Goal: Information Seeking & Learning: Learn about a topic

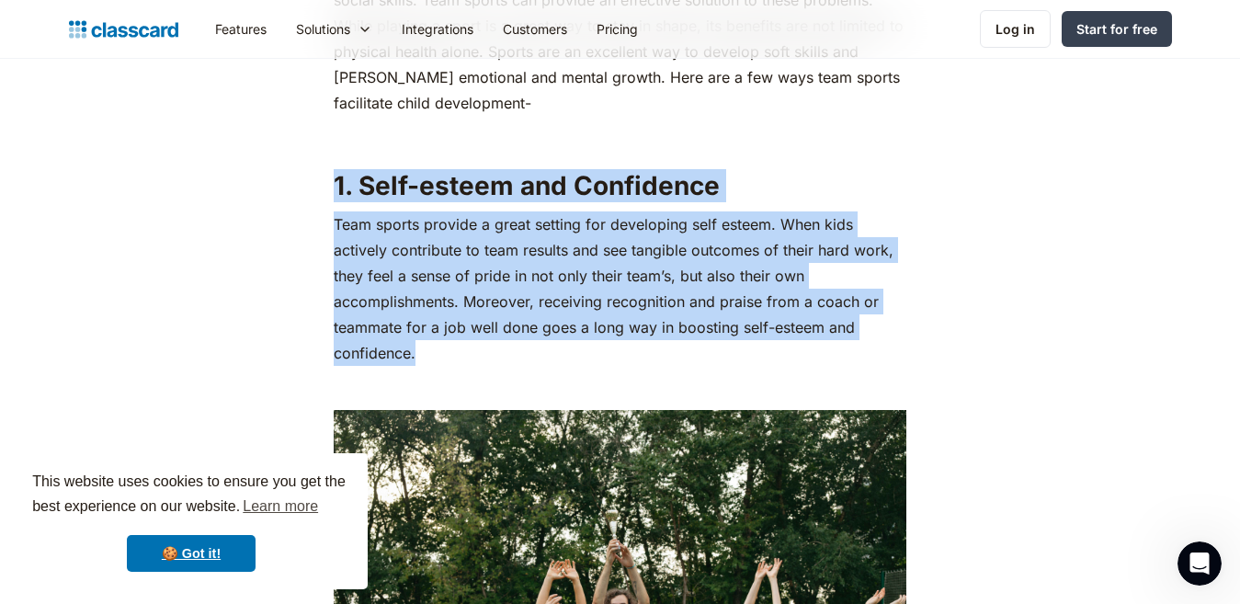
drag, startPoint x: 329, startPoint y: 150, endPoint x: 519, endPoint y: 321, distance: 255.8
copy div "1. Self-esteem and Confidence Team sports provide a great setting for developin…"
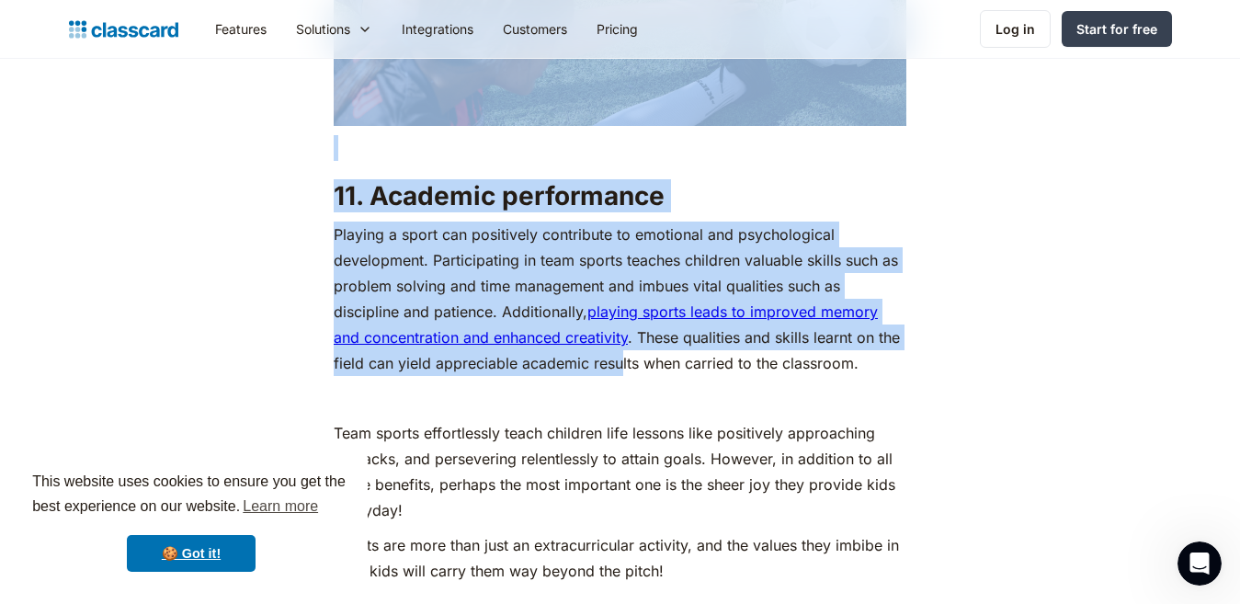
scroll to position [6252, 0]
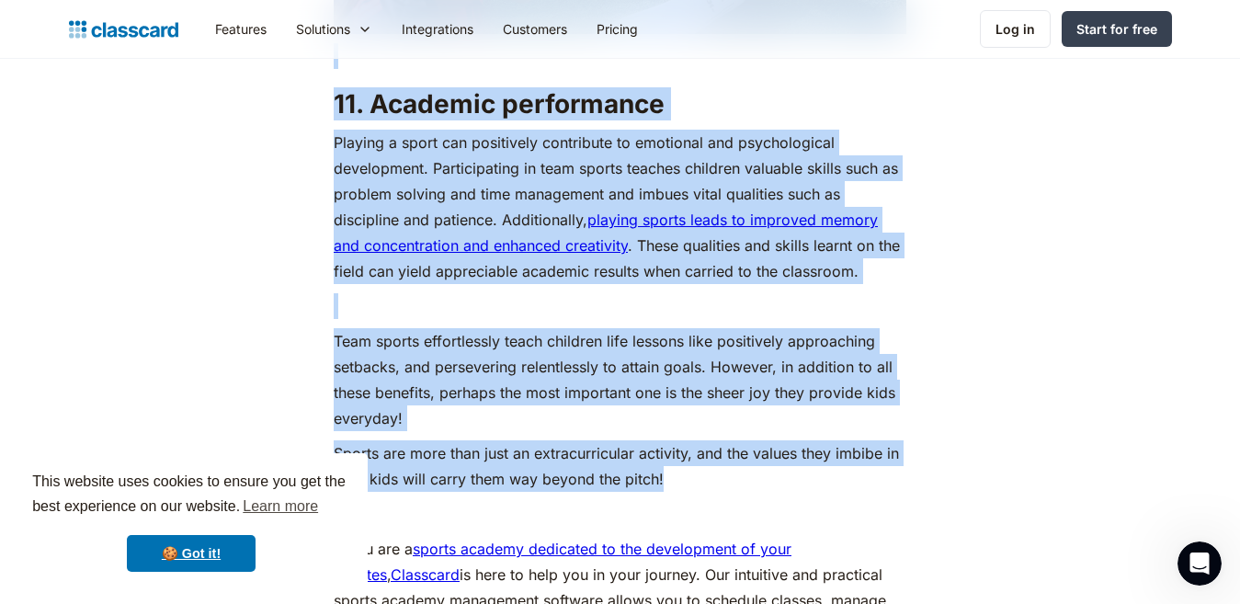
drag, startPoint x: 337, startPoint y: 103, endPoint x: 686, endPoint y: 453, distance: 494.1
copy div "5. Loremips Dolorsit Ametco Adipis elitsedd eiusmodt incidi utla et dolo magn a…"
drag, startPoint x: 276, startPoint y: 179, endPoint x: 328, endPoint y: 202, distance: 57.2
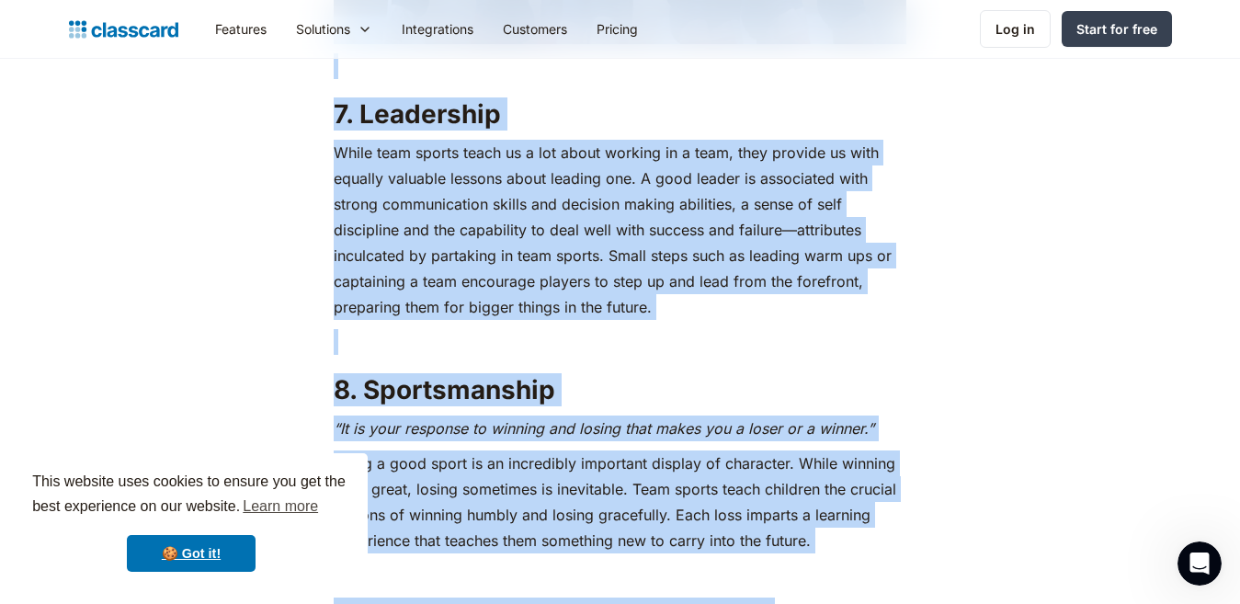
scroll to position [4413, 0]
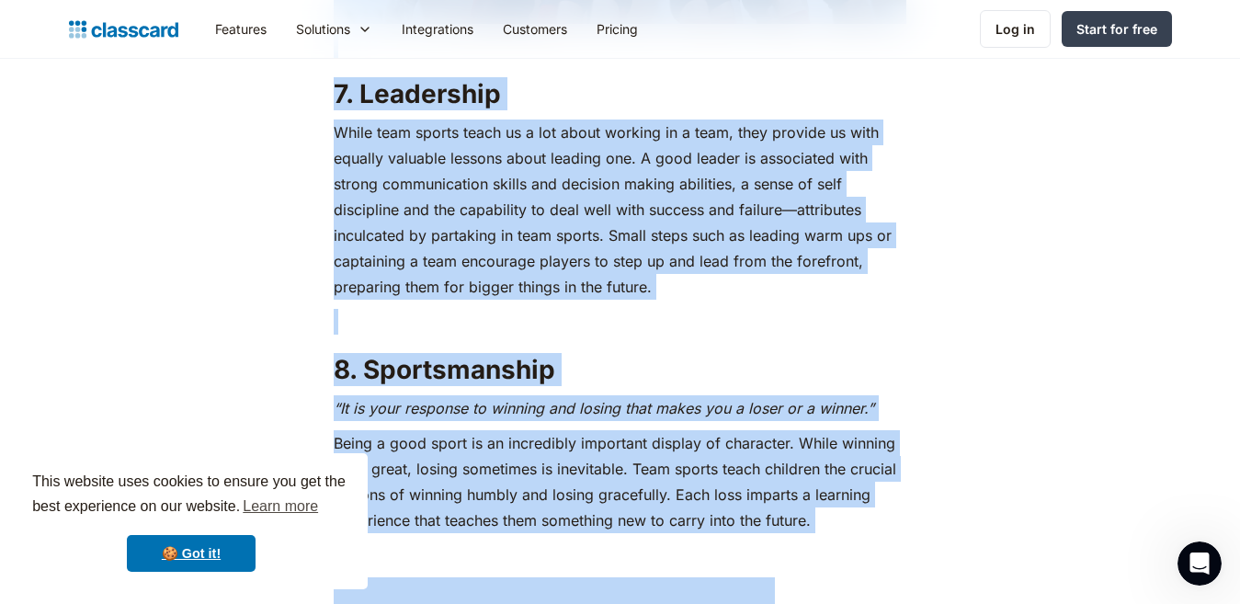
click at [339, 77] on h2 "7. Leadership" at bounding box center [620, 93] width 573 height 33
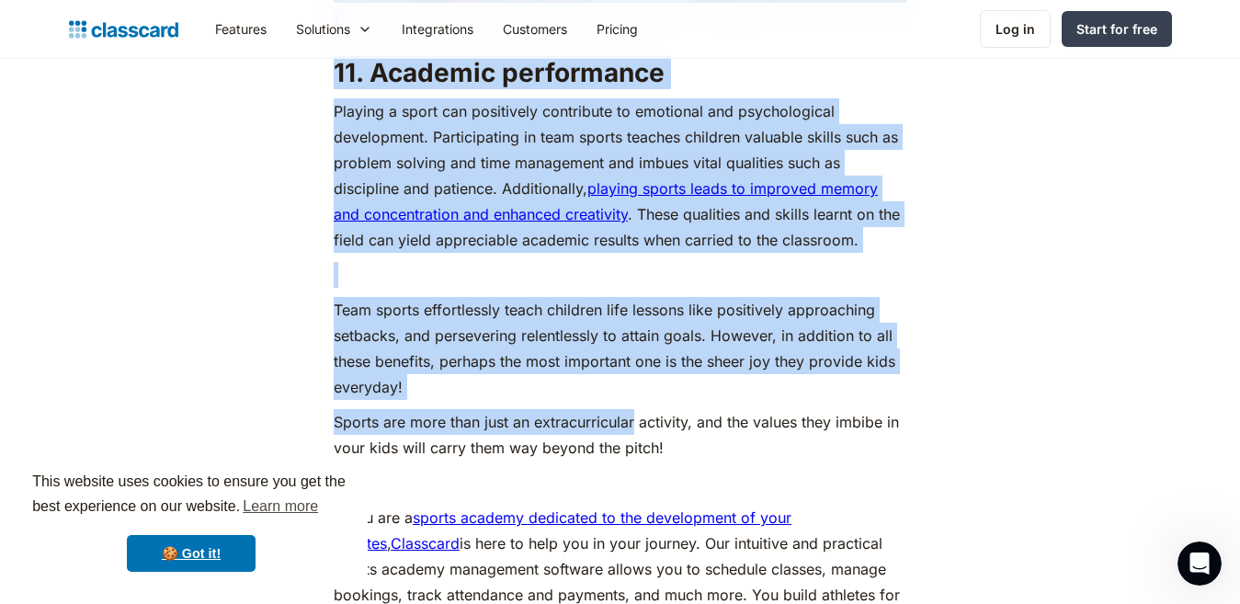
scroll to position [6435, 0]
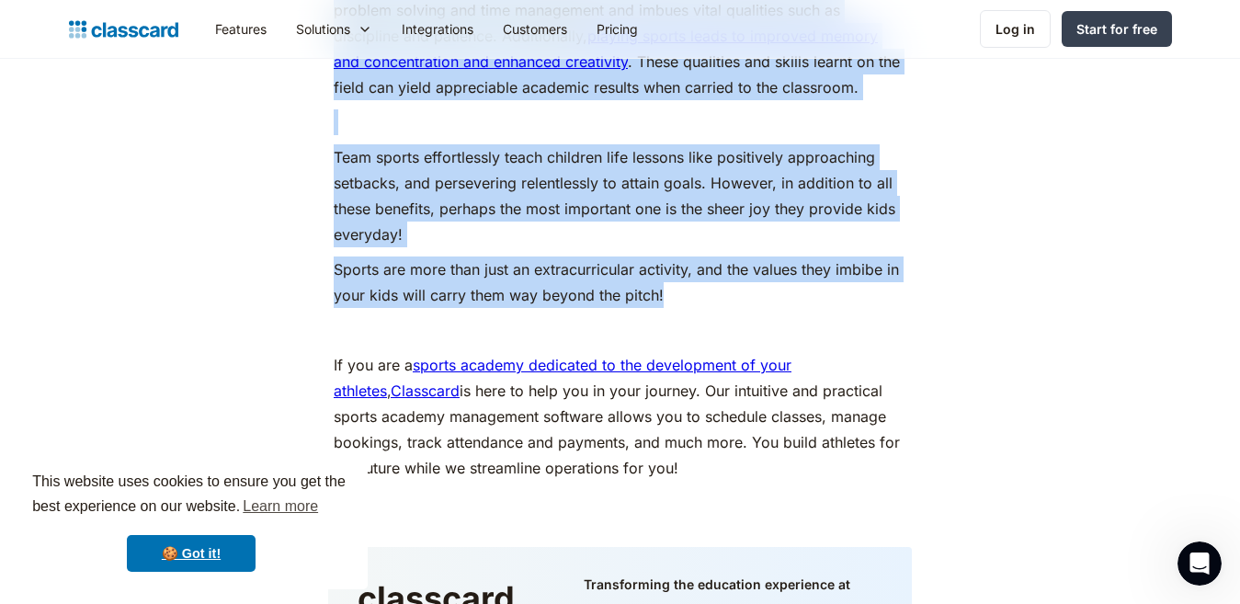
drag, startPoint x: 336, startPoint y: 67, endPoint x: 688, endPoint y: 279, distance: 411.2
copy div "1. Loremipsum Dolor sita consec adipi el s doe tempo incidid ut l etdo, magn al…"
